Goal: Transaction & Acquisition: Purchase product/service

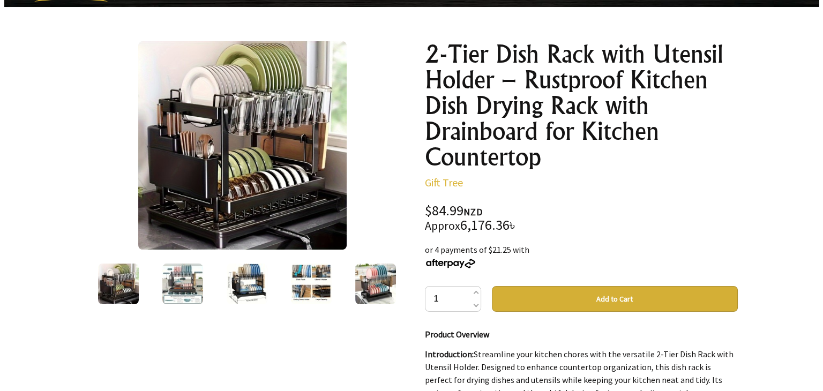
scroll to position [107, 0]
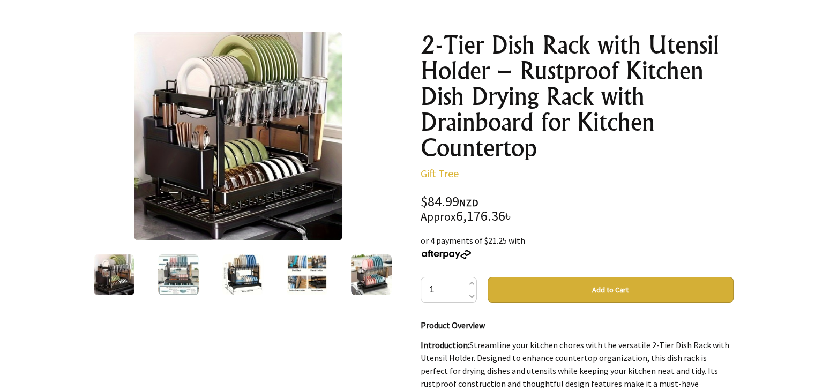
click at [247, 279] on img at bounding box center [242, 275] width 41 height 41
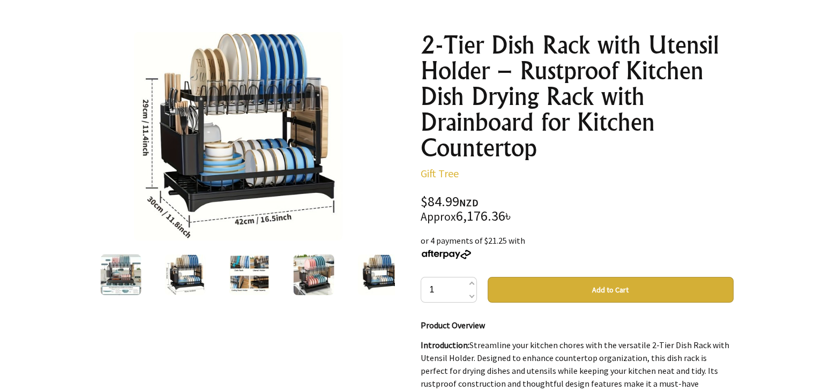
click at [308, 286] on img at bounding box center [313, 275] width 41 height 41
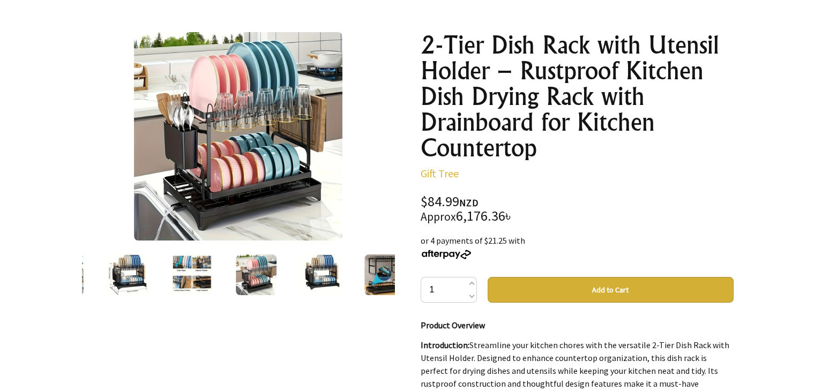
click at [130, 277] on img at bounding box center [127, 275] width 41 height 41
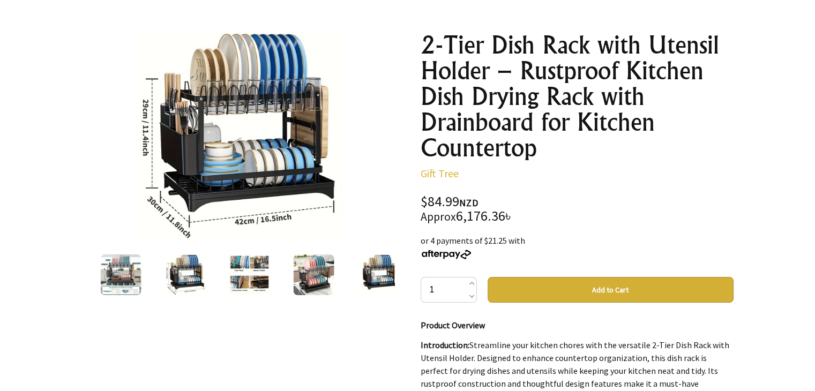
click at [120, 277] on img at bounding box center [120, 275] width 41 height 41
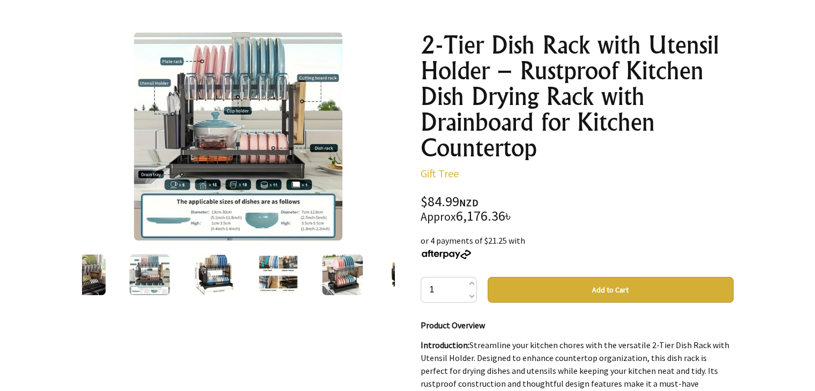
click at [226, 283] on img at bounding box center [214, 275] width 41 height 41
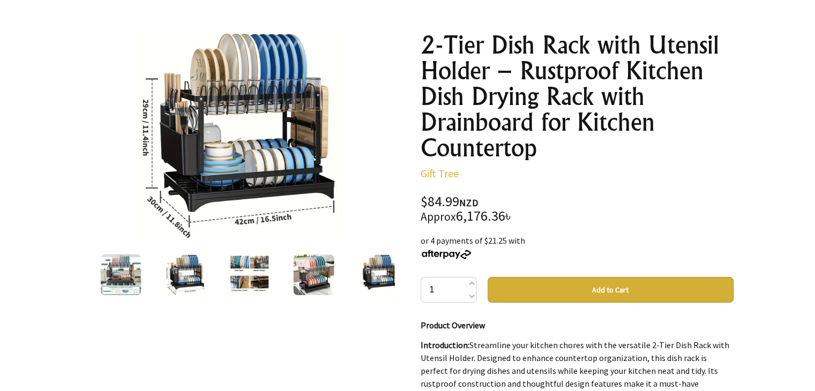
click at [125, 287] on img at bounding box center [120, 275] width 41 height 41
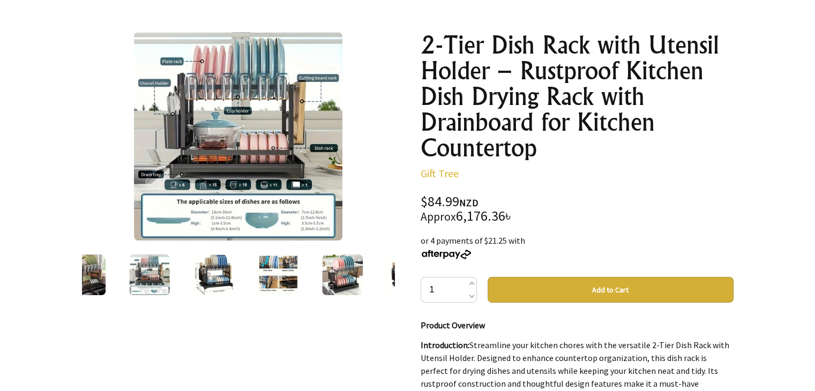
click at [95, 292] on img at bounding box center [85, 275] width 41 height 41
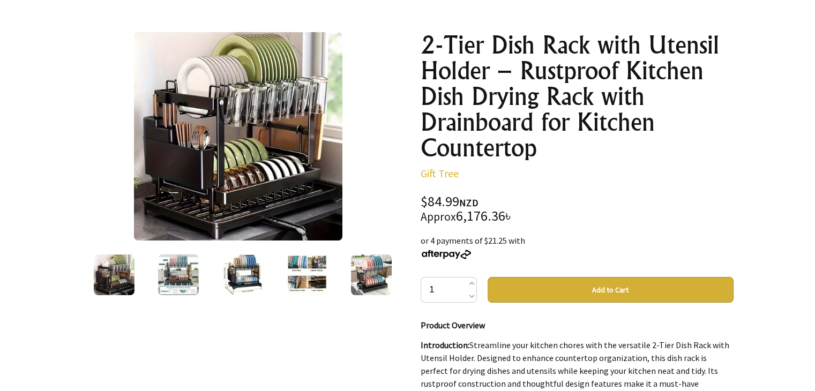
click at [181, 289] on img at bounding box center [178, 275] width 41 height 41
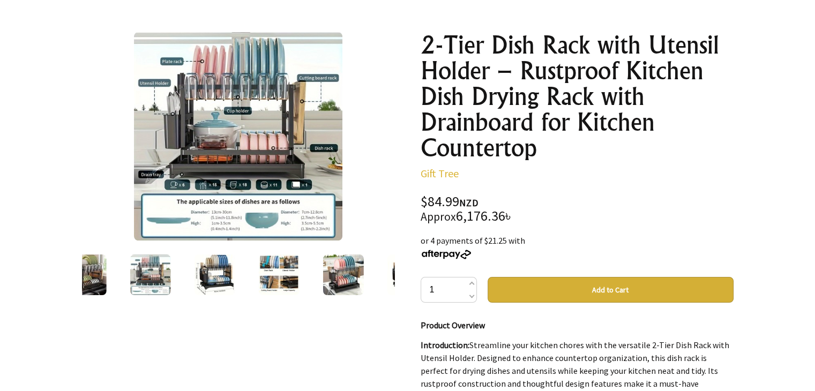
click at [226, 286] on img at bounding box center [214, 275] width 41 height 41
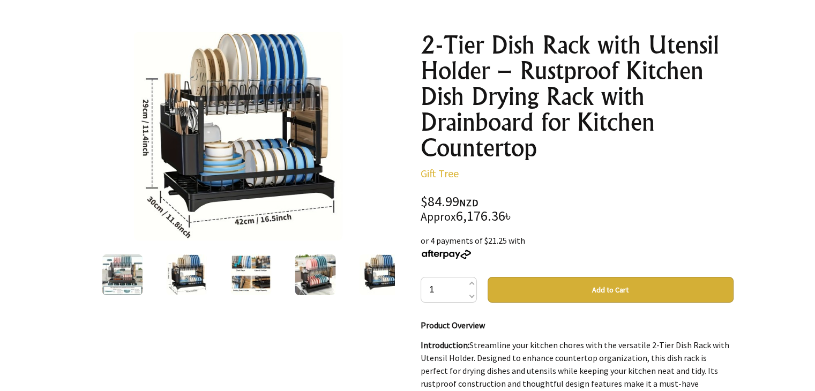
click at [261, 281] on img at bounding box center [251, 275] width 41 height 41
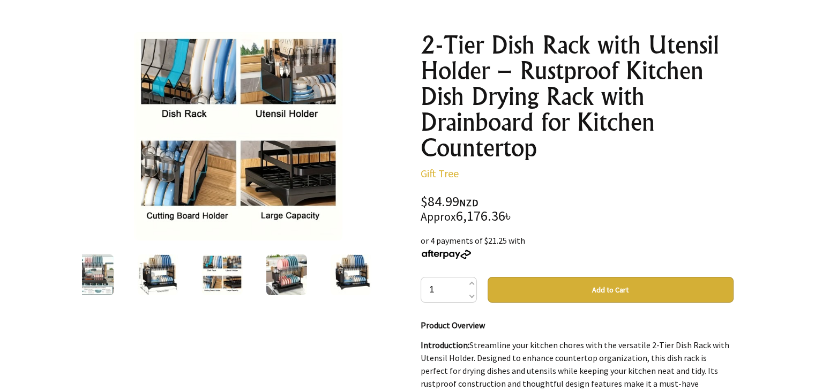
click at [284, 281] on img at bounding box center [286, 275] width 41 height 41
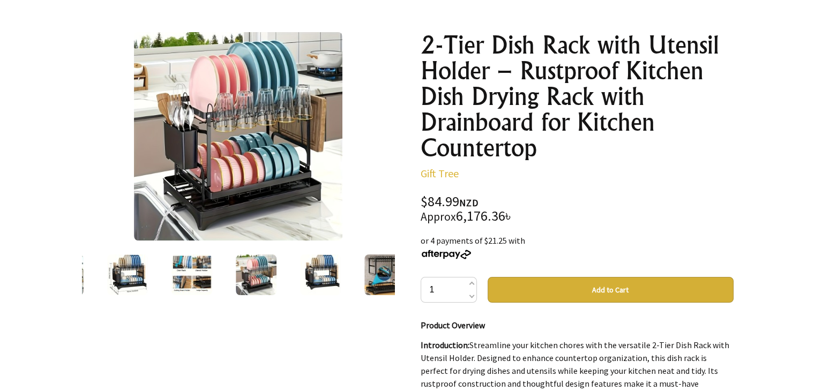
click at [334, 281] on img at bounding box center [320, 275] width 41 height 41
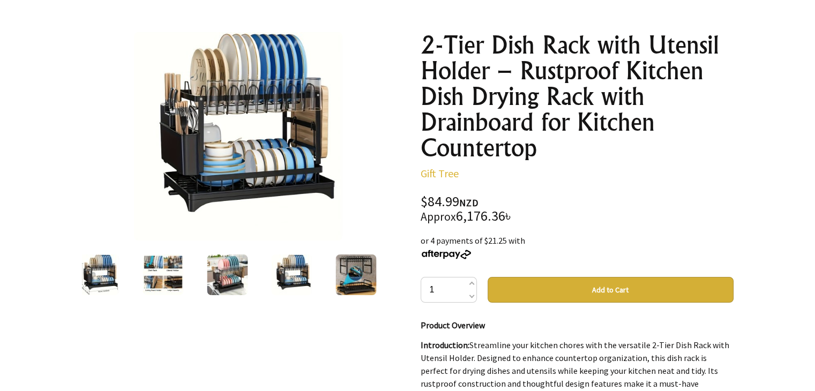
click at [268, 151] on img at bounding box center [238, 136] width 209 height 209
